Goal: Task Accomplishment & Management: Use online tool/utility

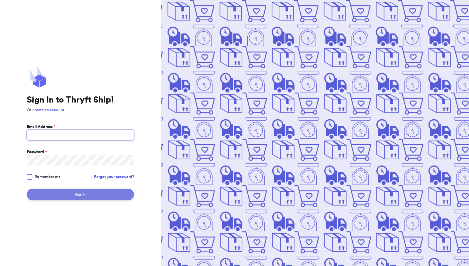
type input "[EMAIL_ADDRESS][DOMAIN_NAME]"
click at [111, 195] on button "Sign In" at bounding box center [80, 194] width 107 height 12
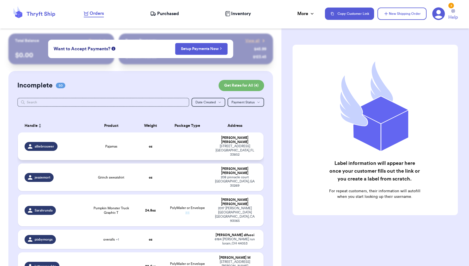
click at [168, 145] on td at bounding box center [187, 146] width 44 height 28
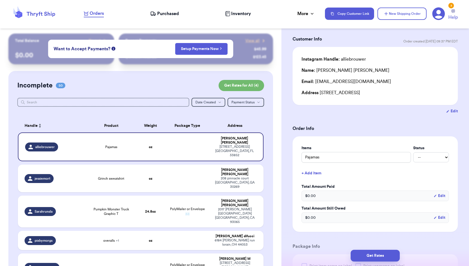
scroll to position [28, 0]
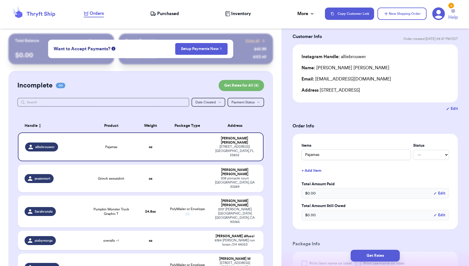
click at [315, 170] on button "+ Add Item" at bounding box center [375, 170] width 152 height 12
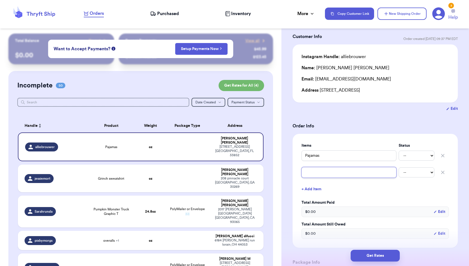
click at [315, 170] on input "text" at bounding box center [349, 172] width 95 height 11
click at [305, 156] on input "Pajamas" at bounding box center [349, 155] width 95 height 11
type input "SPajamas"
type input "StPajamas"
type input "StaPajamas"
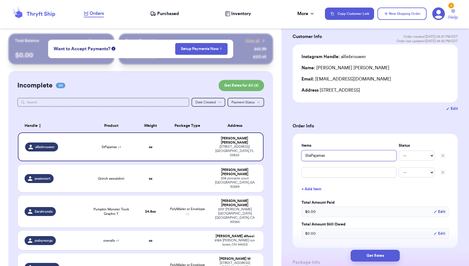
type input "StarPajamas"
type input "StarbPajamas"
type input "StarbiPajamas"
type input "StarbiePajamas"
type input "Starbie Pajamas"
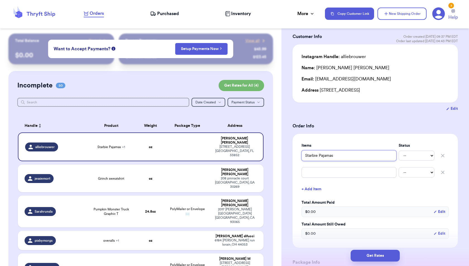
type input "Starbie Pajamas"
click at [309, 171] on input "text" at bounding box center [349, 172] width 95 height 11
type input "H"
type input "He"
type input "Hea"
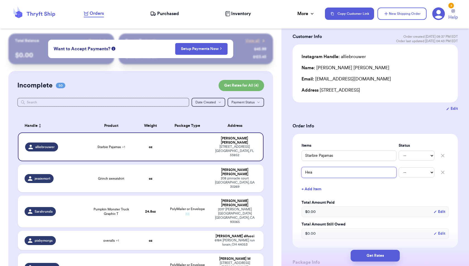
type input "Hear"
type input "Heart"
type input "Hearth"
type input "Hearth&"
type input "Hearth&H"
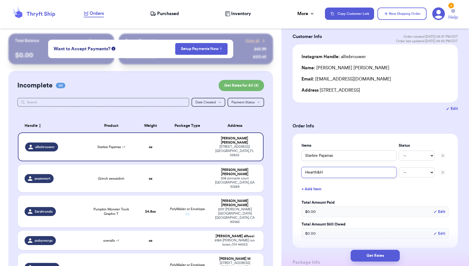
type input "Hearth&Ha"
type input "Hearth&Han"
type input "Hearth&Hand"
type input "Hearth&Hand P"
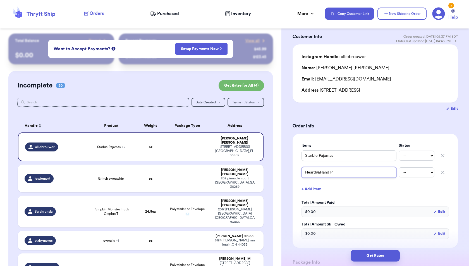
type input "Hearth&Hand PJ"
type input "Hearth&Hand PJ L"
type input "Hearth&Hand PJ"
type input "Hearth&Hand PJ P"
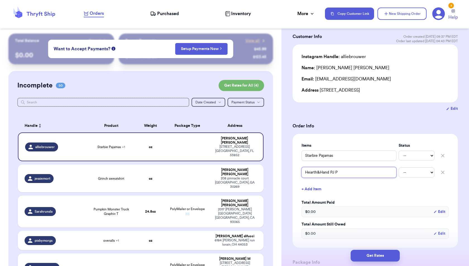
type input "Hearth&Hand PJ Pl"
type input "Hearth&Hand [PERSON_NAME]"
type input "Hearth&Hand PJ Plai"
type input "Hearth&Hand PJ Plaid"
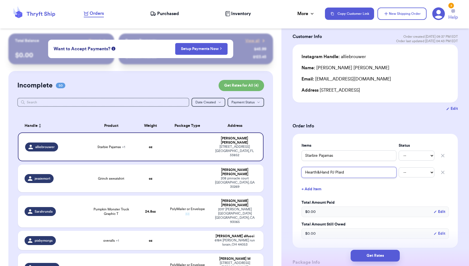
type input "Hearth&Hand PJ Plaid S"
type input "Hearth&Hand PJ Plaid Se"
type input "Hearth&Hand PJ Plaid Set"
click at [314, 191] on button "+ Add Item" at bounding box center [375, 189] width 152 height 12
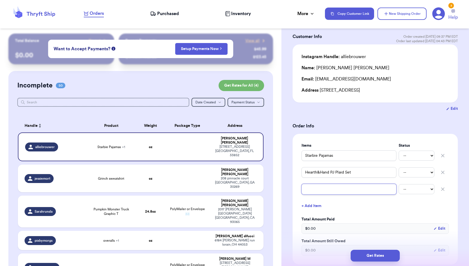
click at [314, 191] on input "text" at bounding box center [349, 189] width 95 height 11
type input "B"
type input "Bl"
type input "Blu"
type input "Blue"
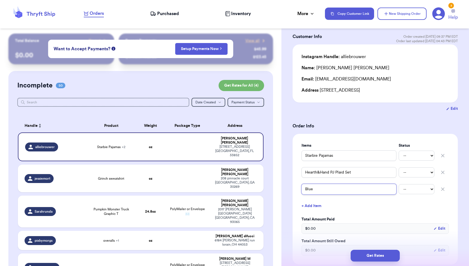
type input "Bluey"
type input "Bluey P"
type input "Bluey PJ"
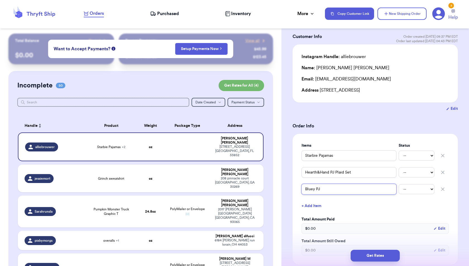
type input "Bluey PJ S"
type input "Bluey PJ Se"
type input "Bluey PJ Set"
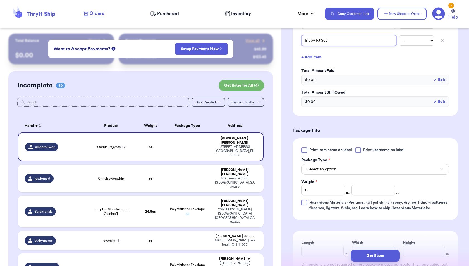
scroll to position [186, 0]
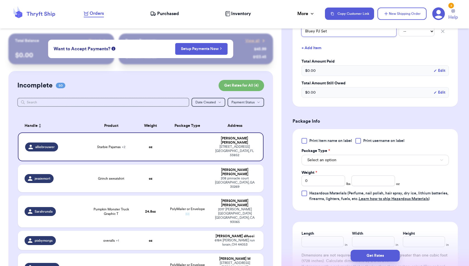
type input "Bluey PJ Set"
click at [356, 156] on button "Select an option" at bounding box center [375, 160] width 147 height 11
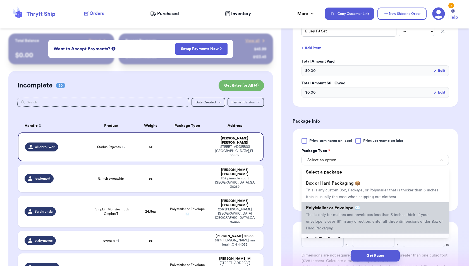
click at [353, 206] on span "PolyMailer or Envelope ✉️" at bounding box center [333, 208] width 54 height 4
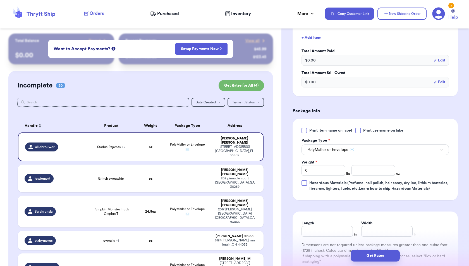
scroll to position [199, 0]
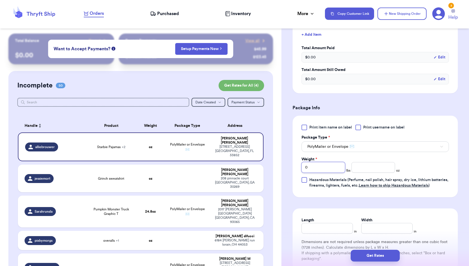
drag, startPoint x: 321, startPoint y: 166, endPoint x: 298, endPoint y: 166, distance: 22.9
click at [298, 166] on div "Print item name on label Print username on label Package Type * PolyMailer or E…" at bounding box center [375, 157] width 165 height 82
type input "1"
type input "3.6"
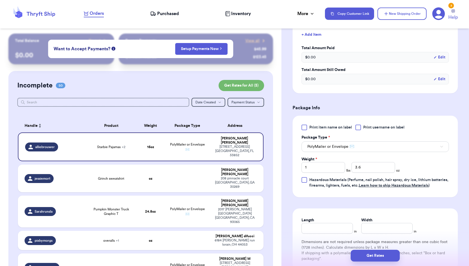
click at [395, 208] on form "Shipping Information Delete Label Customer Info Order created: [DATE] 09:37 PM …" at bounding box center [375, 72] width 165 height 454
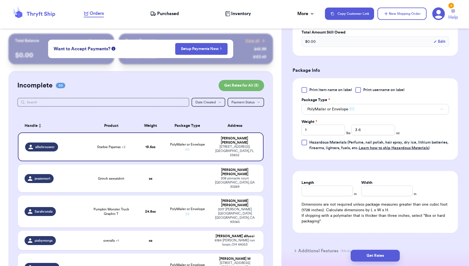
scroll to position [276, 0]
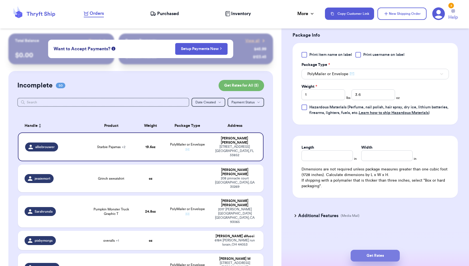
click at [389, 255] on button "Get Rates" at bounding box center [375, 256] width 49 height 12
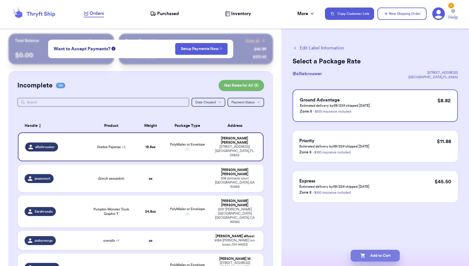
click at [389, 258] on button "Add to Cart" at bounding box center [375, 256] width 49 height 12
checkbox input "true"
